Goal: Task Accomplishment & Management: Use online tool/utility

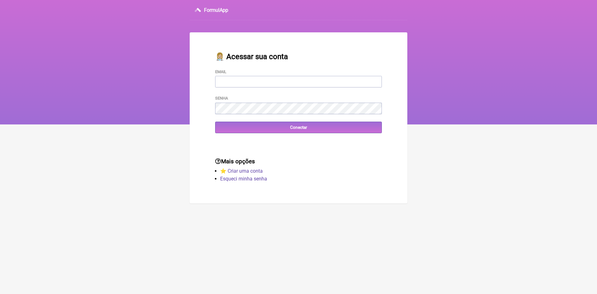
click at [254, 78] on input "Email" at bounding box center [298, 81] width 167 height 11
type input "vini_paschoal@yahoo.com.br"
click at [235, 126] on input "Conectar" at bounding box center [298, 127] width 167 height 11
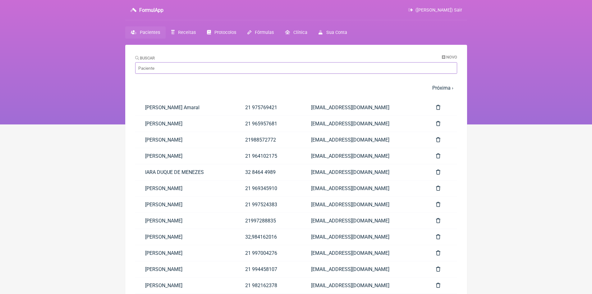
drag, startPoint x: 204, startPoint y: 69, endPoint x: 208, endPoint y: 68, distance: 4.1
click at [204, 69] on input "Buscar" at bounding box center [296, 67] width 322 height 11
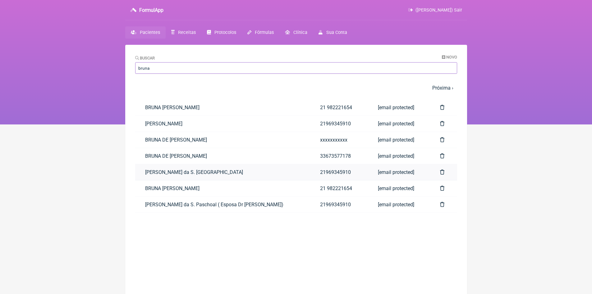
type input "bruna"
click at [198, 172] on link "Bruna Ferreira da S. Paschoal" at bounding box center [222, 172] width 175 height 16
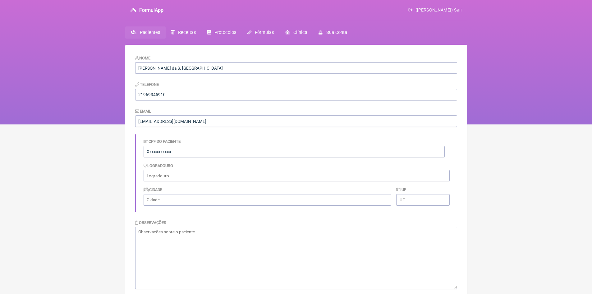
click at [145, 30] on span "Pacientes" at bounding box center [150, 32] width 20 height 5
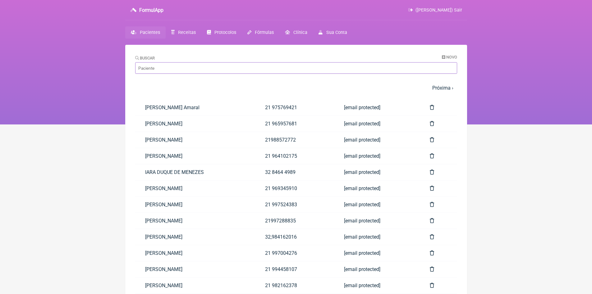
click at [167, 70] on input "Buscar" at bounding box center [296, 67] width 322 height 11
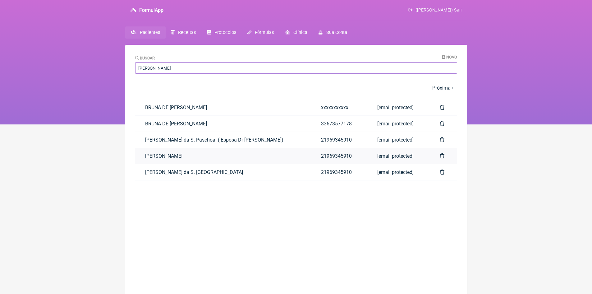
type input "bruna p"
click at [166, 155] on link "Bruna Paschoal" at bounding box center [223, 156] width 176 height 16
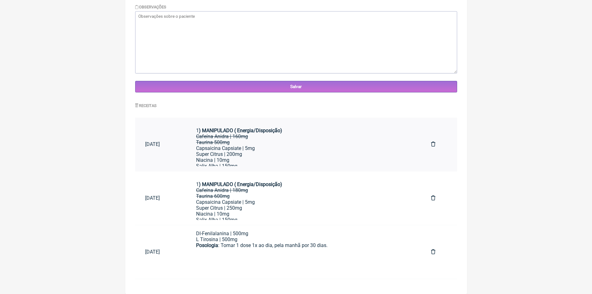
click at [273, 147] on div "Capsaicina Capsiate | 5mg" at bounding box center [303, 148] width 215 height 6
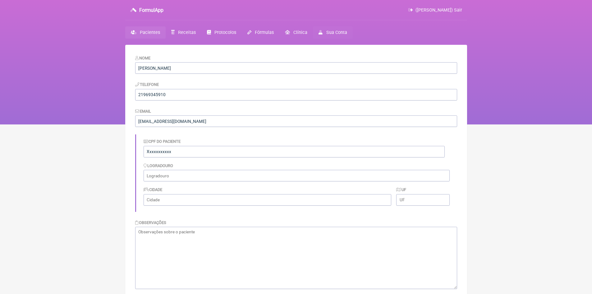
drag, startPoint x: 461, startPoint y: 10, endPoint x: 312, endPoint y: 31, distance: 150.7
click at [461, 10] on span "(VINICIUS VIEIRA PASCHOAL) Sair" at bounding box center [438, 9] width 47 height 5
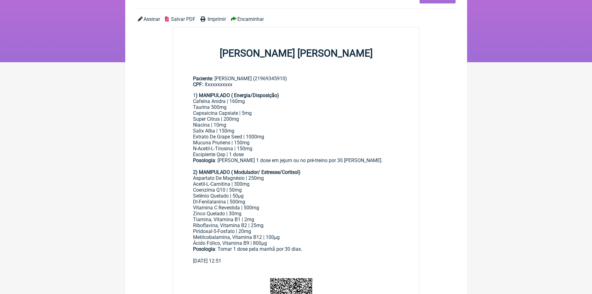
scroll to position [31, 0]
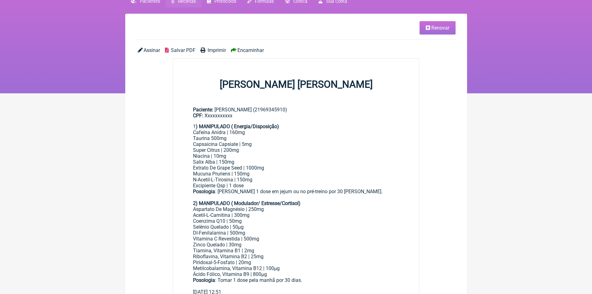
click at [440, 28] on span "Renovar" at bounding box center [440, 28] width 18 height 6
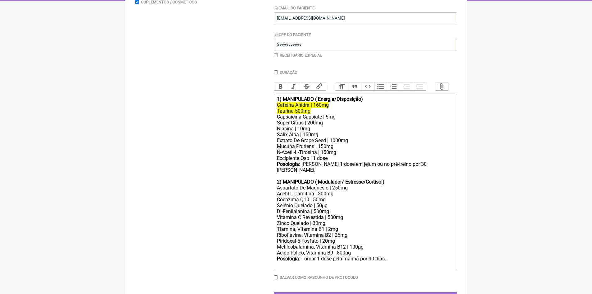
scroll to position [142, 0]
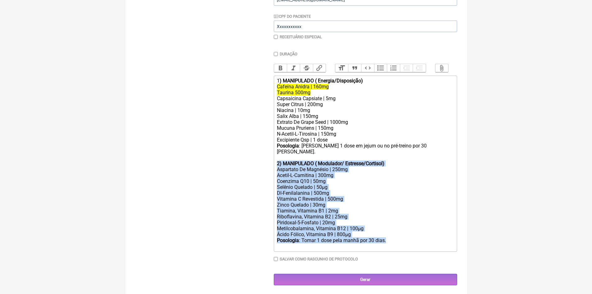
drag, startPoint x: 277, startPoint y: 161, endPoint x: 401, endPoint y: 239, distance: 146.7
click at [401, 239] on trix-editor "1 ) MANIPULADO ( Energia/Disposição) Cafeína Anidra | 160mg Taurina 500mg Capsa…" at bounding box center [365, 164] width 183 height 176
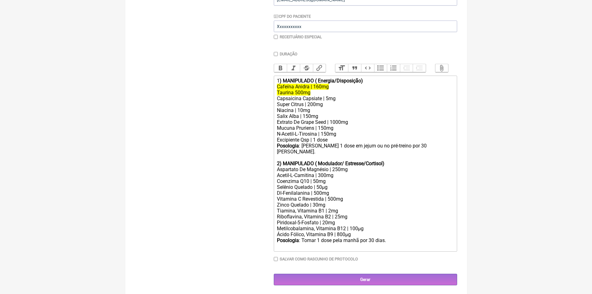
scroll to position [65, 0]
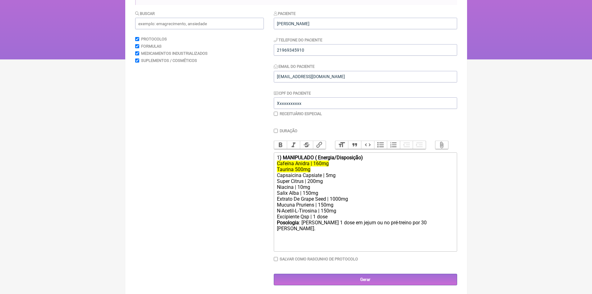
click at [314, 172] on div "Cafeína Anidra | 160mg Taurina 500mg" at bounding box center [365, 166] width 177 height 12
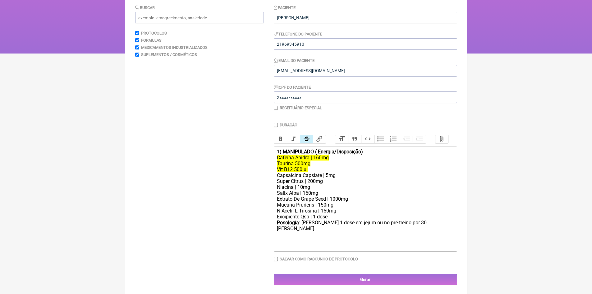
scroll to position [77, 0]
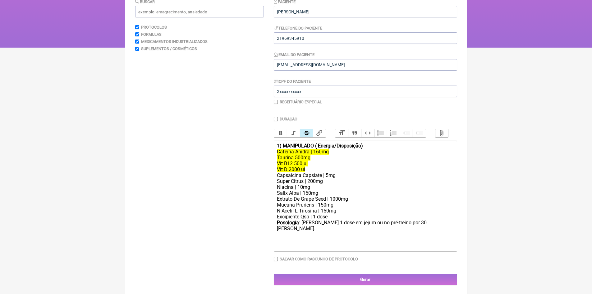
click at [310, 168] on div "Cafeína Anidra | 160mg Taurina 500mg Vit B12 500 ui Vit D 2000 ui" at bounding box center [365, 161] width 177 height 24
click at [308, 172] on div "Cafeína Anidra | 160mg Taurina 500mg Vit B12 500 mcg Vit D 2000 ui" at bounding box center [365, 161] width 177 height 24
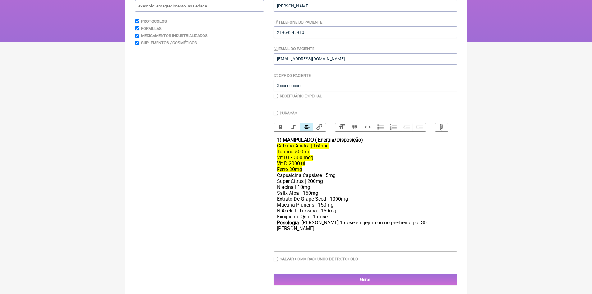
scroll to position [89, 0]
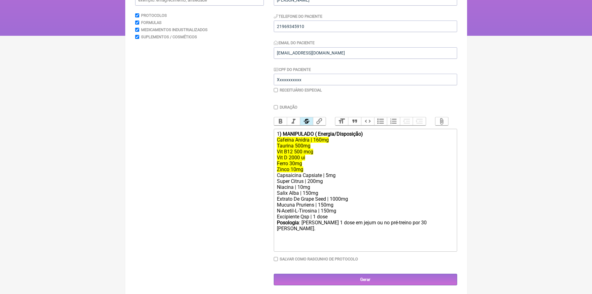
click at [302, 156] on del "Cafeína Anidra | 160mg Taurina 500mg Vit B12 500 mcg Vit D 2000 ui Ferro 30mg Z…" at bounding box center [303, 154] width 52 height 35
type trix-editor "<div>1<strong>) MANIPULADO ( Energia/Disposição)</strong></div><div><del>Cafeín…"
click at [367, 278] on input "Gerar" at bounding box center [365, 278] width 183 height 11
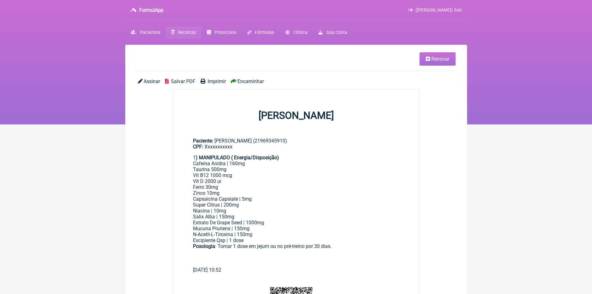
click at [218, 81] on span "Imprimir" at bounding box center [217, 81] width 18 height 6
